Goal: Task Accomplishment & Management: Complete application form

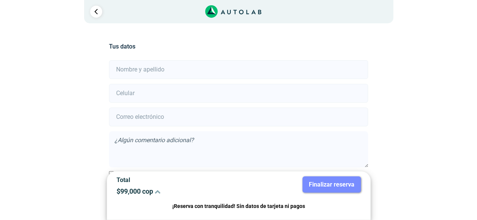
click at [163, 67] on input "text" at bounding box center [238, 69] width 259 height 19
type input "[PERSON_NAME]"
click at [160, 96] on input "number" at bounding box center [238, 93] width 259 height 19
type input "3116115932"
click at [191, 114] on input "email" at bounding box center [238, 117] width 259 height 19
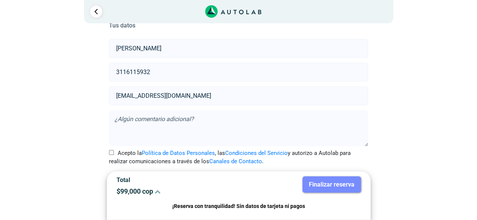
scroll to position [30, 0]
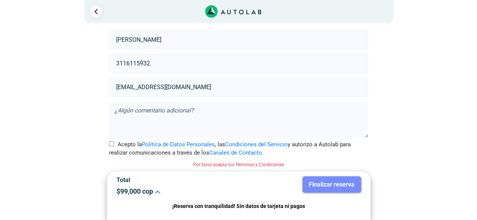
type input "[EMAIL_ADDRESS][DOMAIN_NAME]"
click at [175, 110] on textarea at bounding box center [238, 120] width 259 height 36
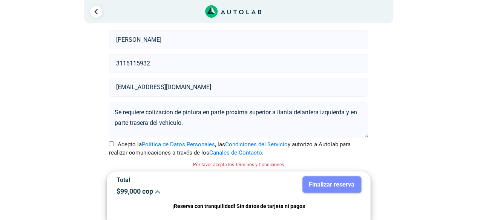
drag, startPoint x: 160, startPoint y: 107, endPoint x: 202, endPoint y: 73, distance: 54.2
click at [202, 73] on form "[PERSON_NAME] 3116115932 [EMAIL_ADDRESS][DOMAIN_NAME] Se requiere cotizacion de…" at bounding box center [238, 98] width 259 height 139
type textarea "Se requiere cotización de pintura en parte próxima superior a llanta delantera …"
click at [112, 142] on input "Acepto la Política de Datos Personales , las Condiciones del Servicio y autoriz…" at bounding box center [111, 144] width 5 height 5
checkbox input "true"
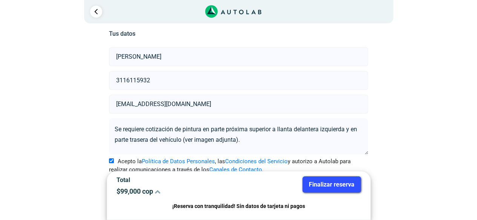
scroll to position [20, 0]
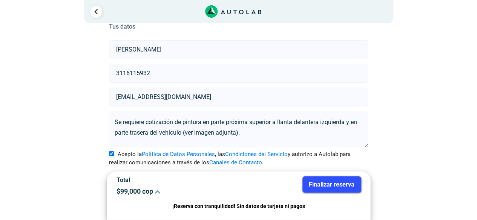
click at [160, 191] on icon at bounding box center [157, 192] width 6 height 6
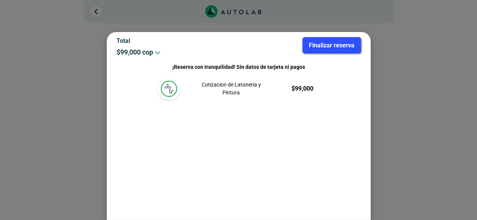
scroll to position [0, 0]
click at [329, 48] on button "Finalizar reserva" at bounding box center [331, 45] width 58 height 16
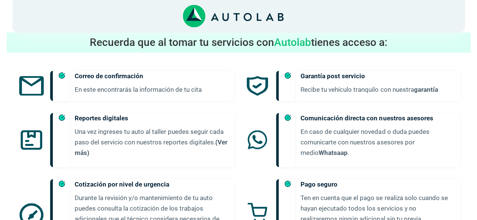
scroll to position [277, 0]
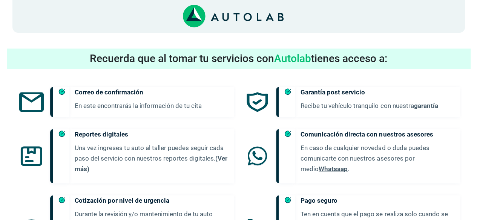
click at [318, 165] on link "Whatsaap" at bounding box center [332, 169] width 29 height 8
